Goal: Find specific page/section: Find specific page/section

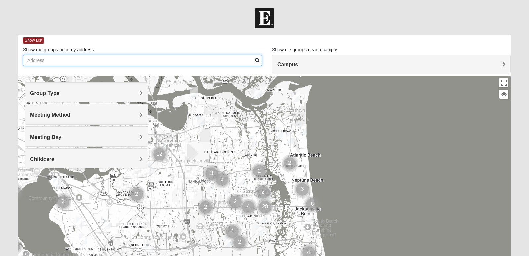
click at [166, 62] on input "Show me groups near my address" at bounding box center [142, 60] width 239 height 11
type input "Loretto rd"
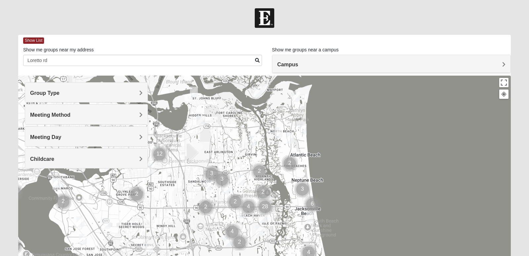
click at [258, 61] on span at bounding box center [257, 60] width 5 height 5
click at [327, 62] on h4 "Campus" at bounding box center [391, 64] width 228 height 6
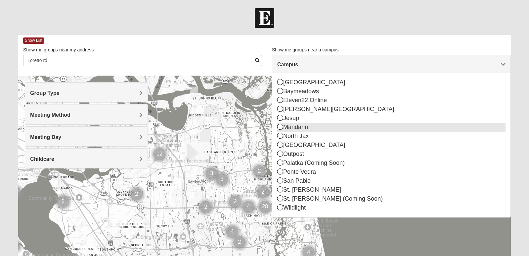
click at [303, 129] on div "Mandarin" at bounding box center [391, 126] width 228 height 9
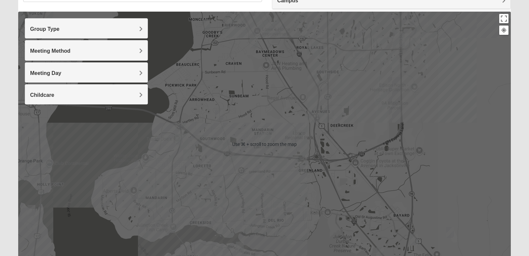
scroll to position [70, 0]
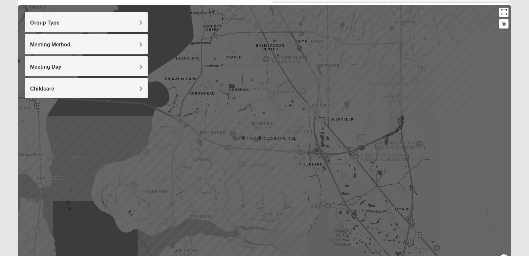
click at [74, 23] on h4 "Group Type" at bounding box center [86, 23] width 113 height 6
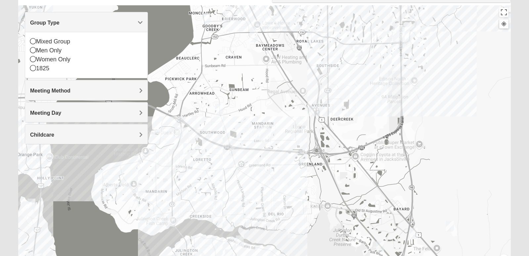
click at [74, 23] on h4 "Group Type" at bounding box center [86, 23] width 113 height 6
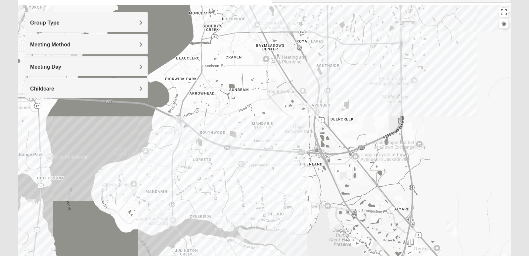
click at [72, 46] on h4 "Meeting Method" at bounding box center [86, 44] width 113 height 6
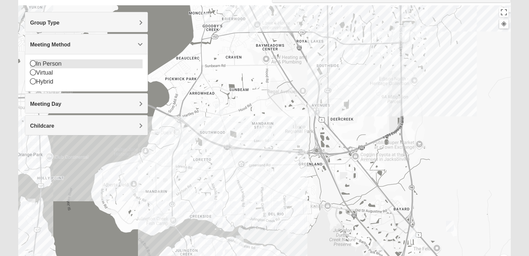
click at [55, 62] on div "In Person" at bounding box center [86, 63] width 113 height 9
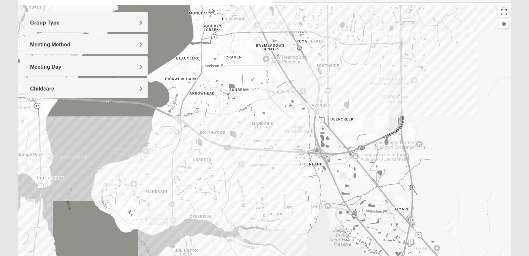
click at [72, 68] on h4 "Meeting Day" at bounding box center [86, 67] width 113 height 6
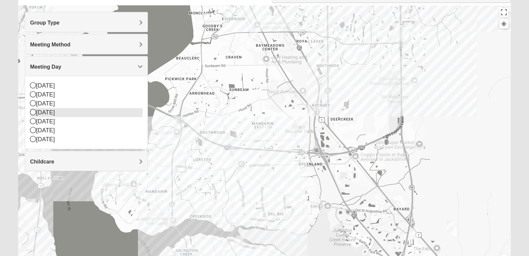
click at [57, 112] on div "[DATE]" at bounding box center [86, 112] width 113 height 9
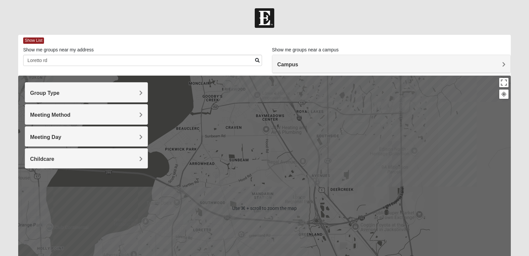
scroll to position [0, 0]
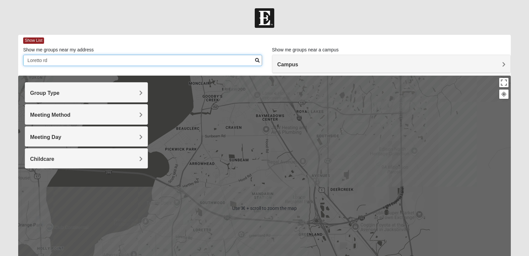
click at [95, 60] on input "Loretto rd" at bounding box center [142, 60] width 239 height 11
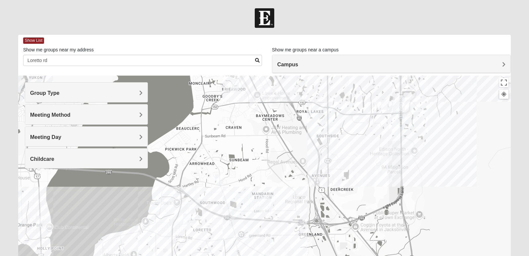
click at [257, 60] on span at bounding box center [257, 60] width 5 height 5
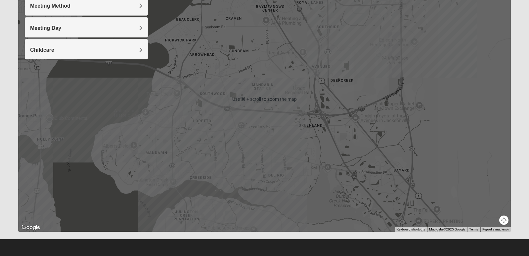
scroll to position [109, 0]
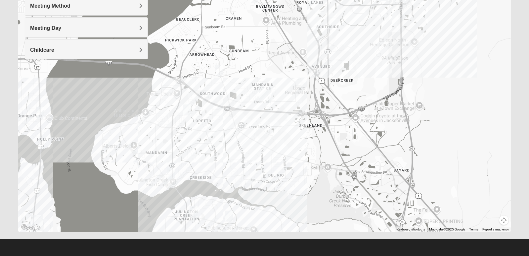
click at [196, 209] on img "Mens Goehring, Kauffman 32259" at bounding box center [194, 211] width 8 height 11
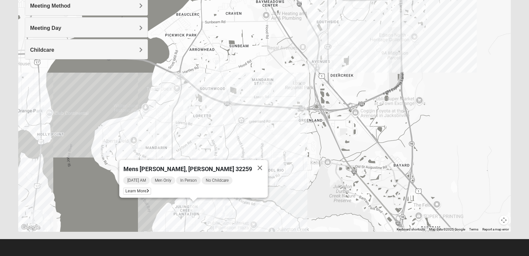
click at [229, 210] on img "Mixed Knowles 32259" at bounding box center [229, 210] width 8 height 11
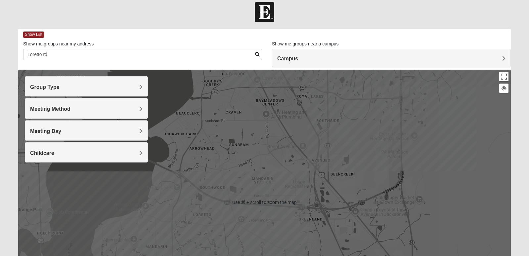
scroll to position [6, 0]
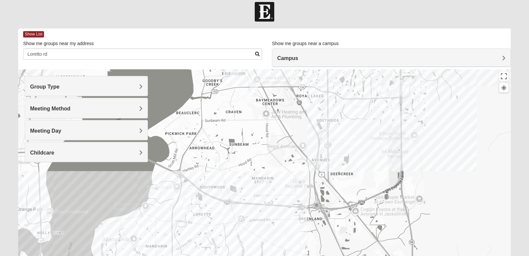
click at [92, 125] on div "Meeting Day" at bounding box center [86, 130] width 122 height 20
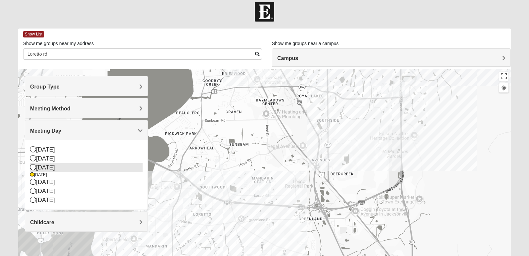
click at [33, 165] on icon at bounding box center [33, 167] width 6 height 6
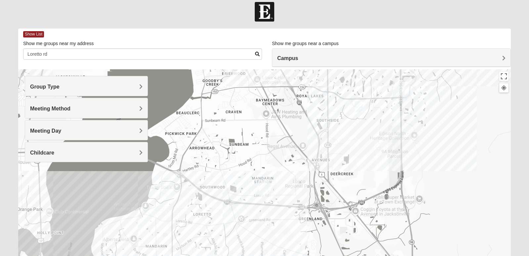
click at [51, 129] on span "Meeting Day" at bounding box center [45, 131] width 31 height 6
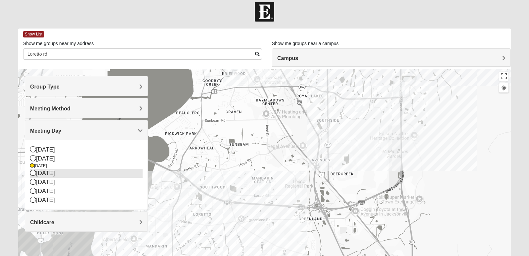
click at [36, 174] on div "[DATE]" at bounding box center [86, 172] width 113 height 9
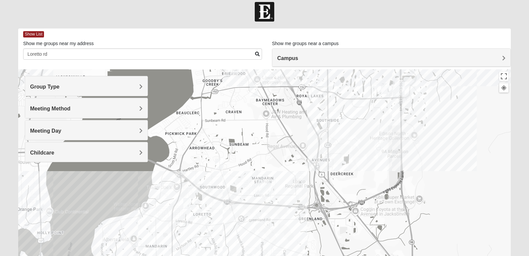
click at [115, 112] on div "Meeting Method" at bounding box center [86, 108] width 122 height 20
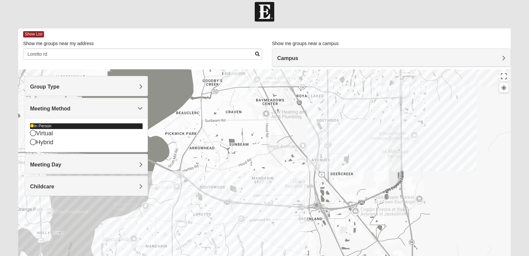
scroll to position [6, 0]
click at [81, 86] on h4 "Group Type" at bounding box center [86, 86] width 113 height 6
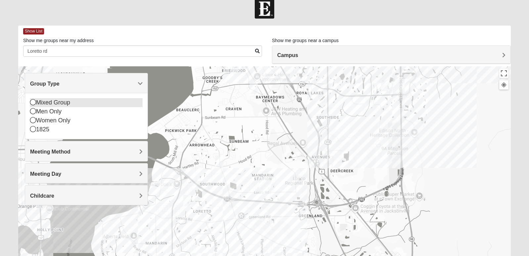
scroll to position [11, 0]
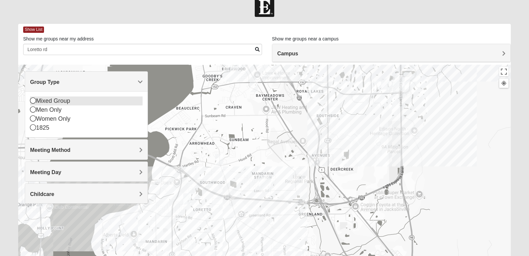
click at [62, 104] on div "Mixed Group" at bounding box center [86, 100] width 113 height 9
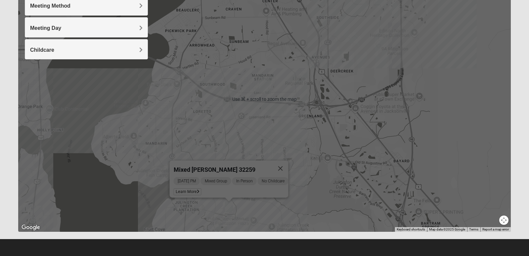
scroll to position [109, 0]
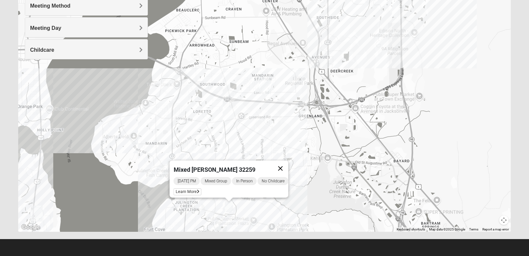
click at [286, 164] on button "Close" at bounding box center [281, 168] width 16 height 16
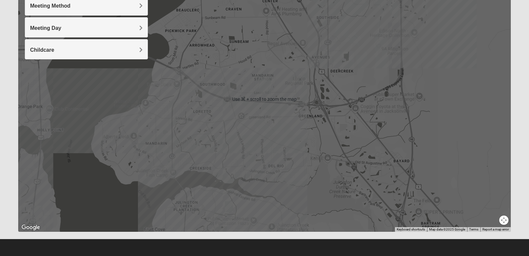
click at [302, 171] on div at bounding box center [264, 99] width 493 height 265
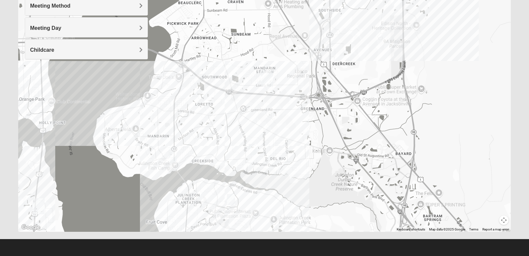
drag, startPoint x: 298, startPoint y: 188, endPoint x: 300, endPoint y: 180, distance: 8.2
click at [300, 180] on div at bounding box center [264, 99] width 493 height 265
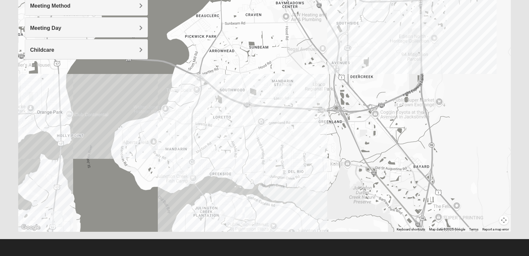
drag, startPoint x: 121, startPoint y: 124, endPoint x: 138, endPoint y: 143, distance: 26.0
click at [138, 143] on div at bounding box center [264, 99] width 493 height 265
